Goal: Task Accomplishment & Management: Complete application form

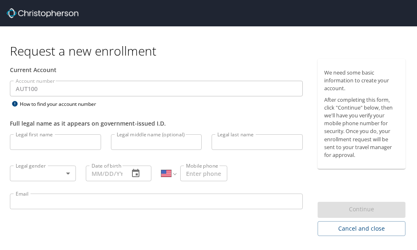
select select "US"
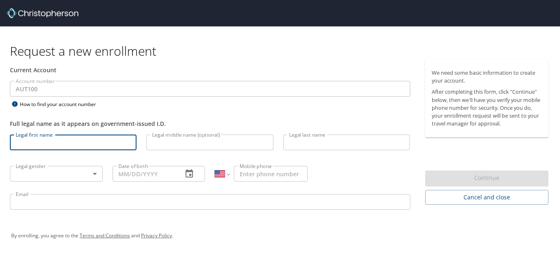
click at [92, 139] on input "Legal first name" at bounding box center [73, 142] width 127 height 16
type input "g"
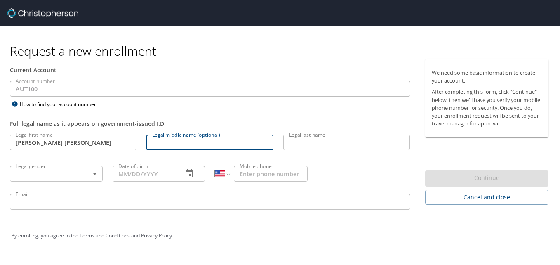
click at [154, 143] on input "Legal middle name (optional)" at bounding box center [209, 142] width 127 height 16
click at [91, 142] on input "[PERSON_NAME] [PERSON_NAME]" at bounding box center [73, 142] width 127 height 16
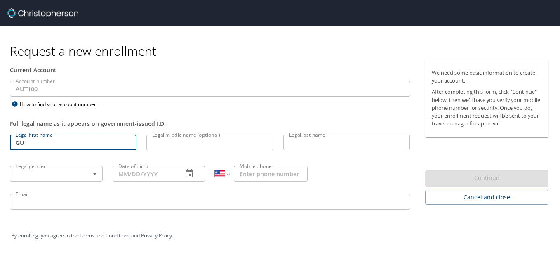
type input "G"
type input "[PERSON_NAME]"
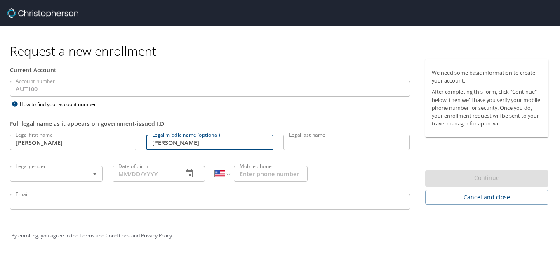
type input "[PERSON_NAME]"
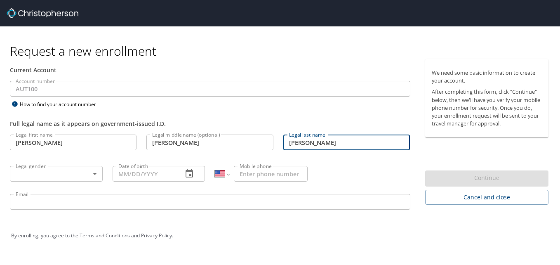
type input "[PERSON_NAME]"
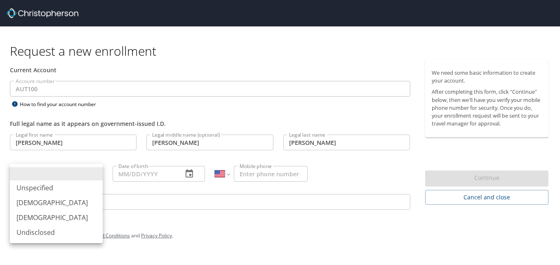
click at [56, 174] on body "Request a new enrollment Current Account Account number AUT100 Account number H…" at bounding box center [280, 132] width 560 height 265
click at [43, 205] on li "[DEMOGRAPHIC_DATA]" at bounding box center [56, 202] width 93 height 15
type input "[DEMOGRAPHIC_DATA]"
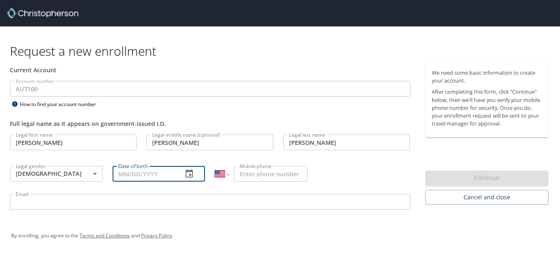
click at [134, 175] on input "Date of birth" at bounding box center [145, 174] width 64 height 16
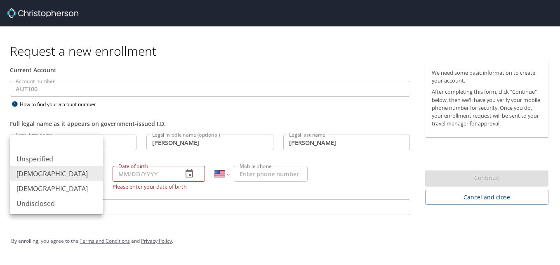
click at [94, 176] on body "Request a new enrollment Current Account Account number AUT100 Account number H…" at bounding box center [280, 132] width 560 height 265
click at [94, 176] on li "[DEMOGRAPHIC_DATA]" at bounding box center [56, 173] width 93 height 15
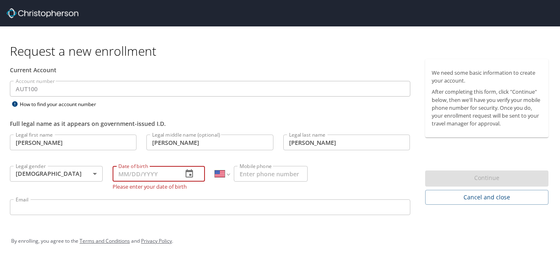
click at [131, 174] on input "Date of birth" at bounding box center [145, 174] width 64 height 16
type input "1_/__/____"
type input "0_/__/____"
type input "[DATE]"
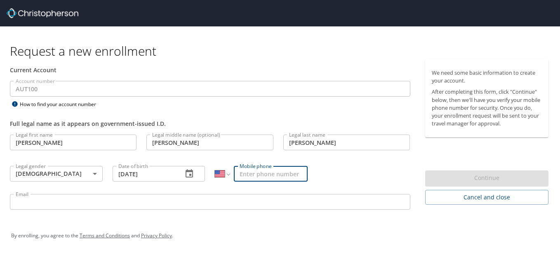
click at [251, 172] on input "Mobile phone" at bounding box center [271, 174] width 74 height 16
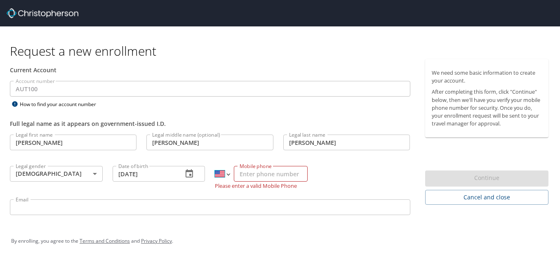
click at [228, 176] on select "International [GEOGRAPHIC_DATA] [GEOGRAPHIC_DATA] [GEOGRAPHIC_DATA] [GEOGRAPHIC…" at bounding box center [222, 174] width 14 height 16
select select "MX"
click at [215, 166] on select "International [GEOGRAPHIC_DATA] [GEOGRAPHIC_DATA] [GEOGRAPHIC_DATA] [GEOGRAPHIC…" at bounding box center [222, 174] width 14 height 16
click at [248, 172] on input "Mobile phone" at bounding box center [271, 174] width 74 height 16
type input "[PHONE_NUMBER]"
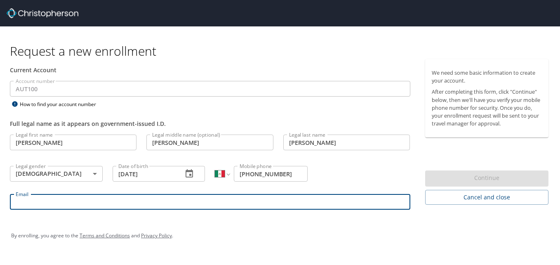
click at [286, 204] on input "Email" at bounding box center [210, 202] width 400 height 16
click at [159, 198] on input "Email" at bounding box center [210, 202] width 400 height 16
type input "[PERSON_NAME][EMAIL_ADDRESS][PERSON_NAME][DOMAIN_NAME]"
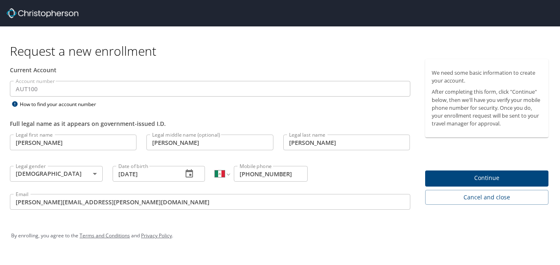
click at [205, 232] on div "By enrolling, you agree to the Terms and Conditions and Privacy Policy ." at bounding box center [279, 235] width 537 height 21
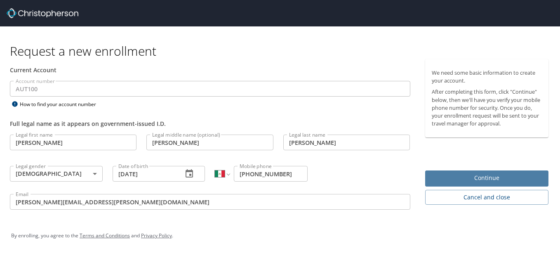
click at [416, 177] on span "Continue" at bounding box center [487, 178] width 110 height 10
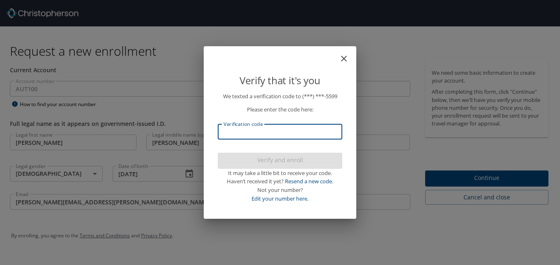
click at [251, 135] on input "Verification code" at bounding box center [280, 132] width 124 height 16
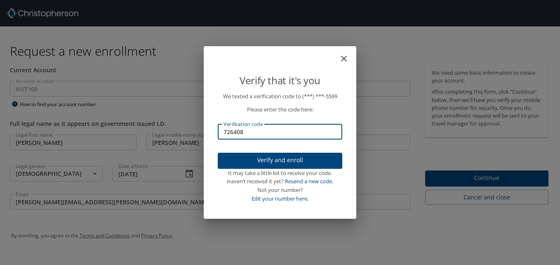
type input "726408"
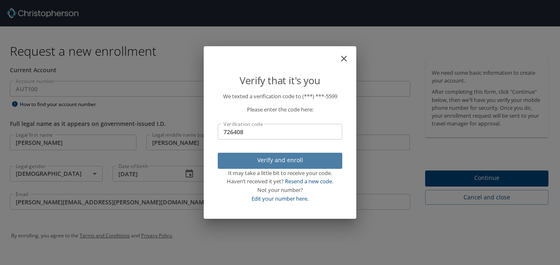
click at [259, 160] on span "Verify and enroll" at bounding box center [279, 160] width 111 height 10
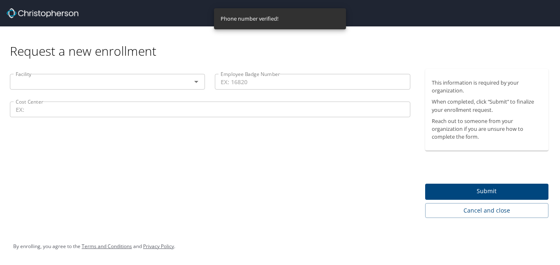
click at [191, 84] on icon "Open" at bounding box center [196, 82] width 10 height 10
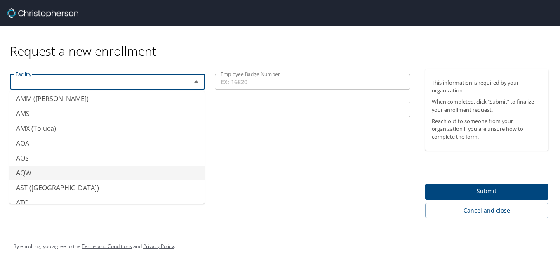
scroll to position [92, 0]
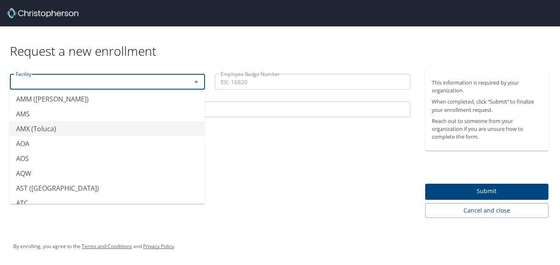
click at [45, 131] on li "AMX (Toluca)" at bounding box center [106, 128] width 195 height 15
type input "AMX (Toluca)"
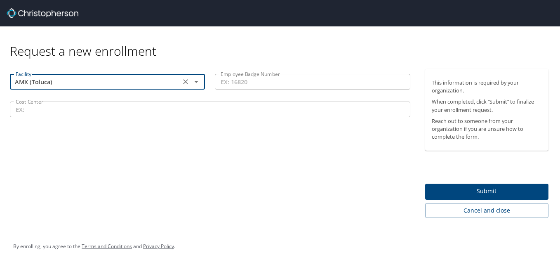
click at [242, 83] on input "Employee Badge Number" at bounding box center [312, 82] width 195 height 16
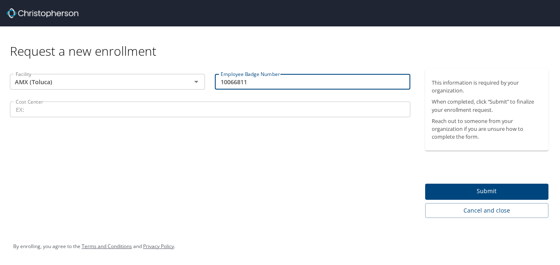
type input "10066811"
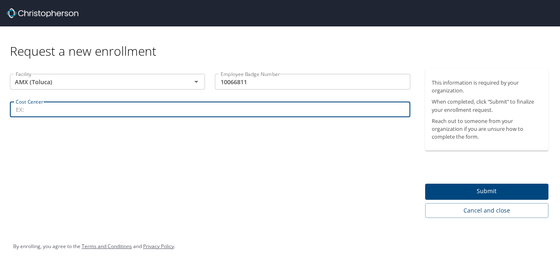
click at [180, 114] on input "Cost Center" at bounding box center [210, 109] width 400 height 16
click at [171, 136] on div "Facility AMX (Toluca) Facility Employee Badge Number 10066811 Employee Badge Nu…" at bounding box center [210, 143] width 420 height 149
